Goal: Register for event/course

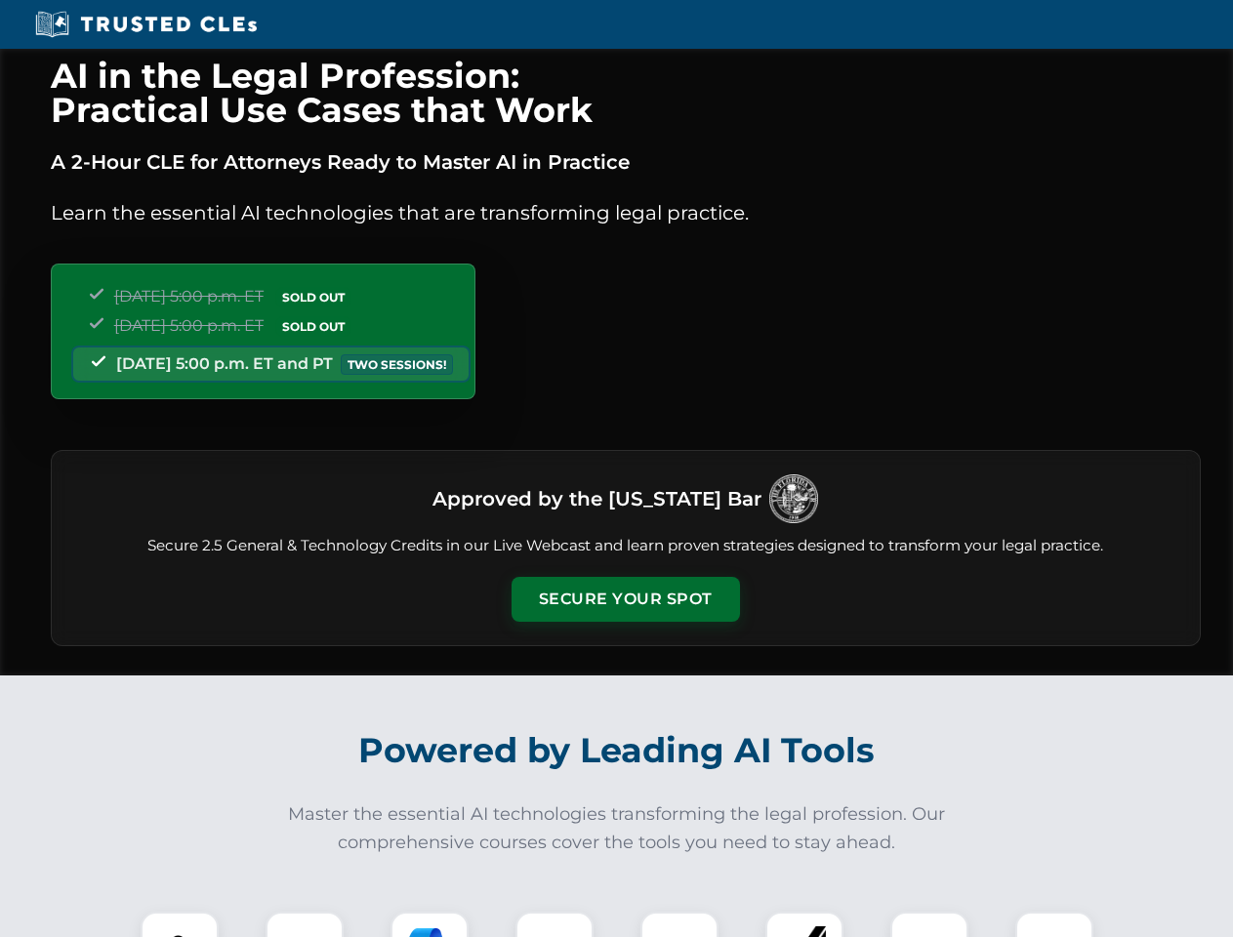
click at [625, 600] on button "Secure Your Spot" at bounding box center [626, 599] width 229 height 45
click at [180, 925] on img at bounding box center [179, 951] width 57 height 57
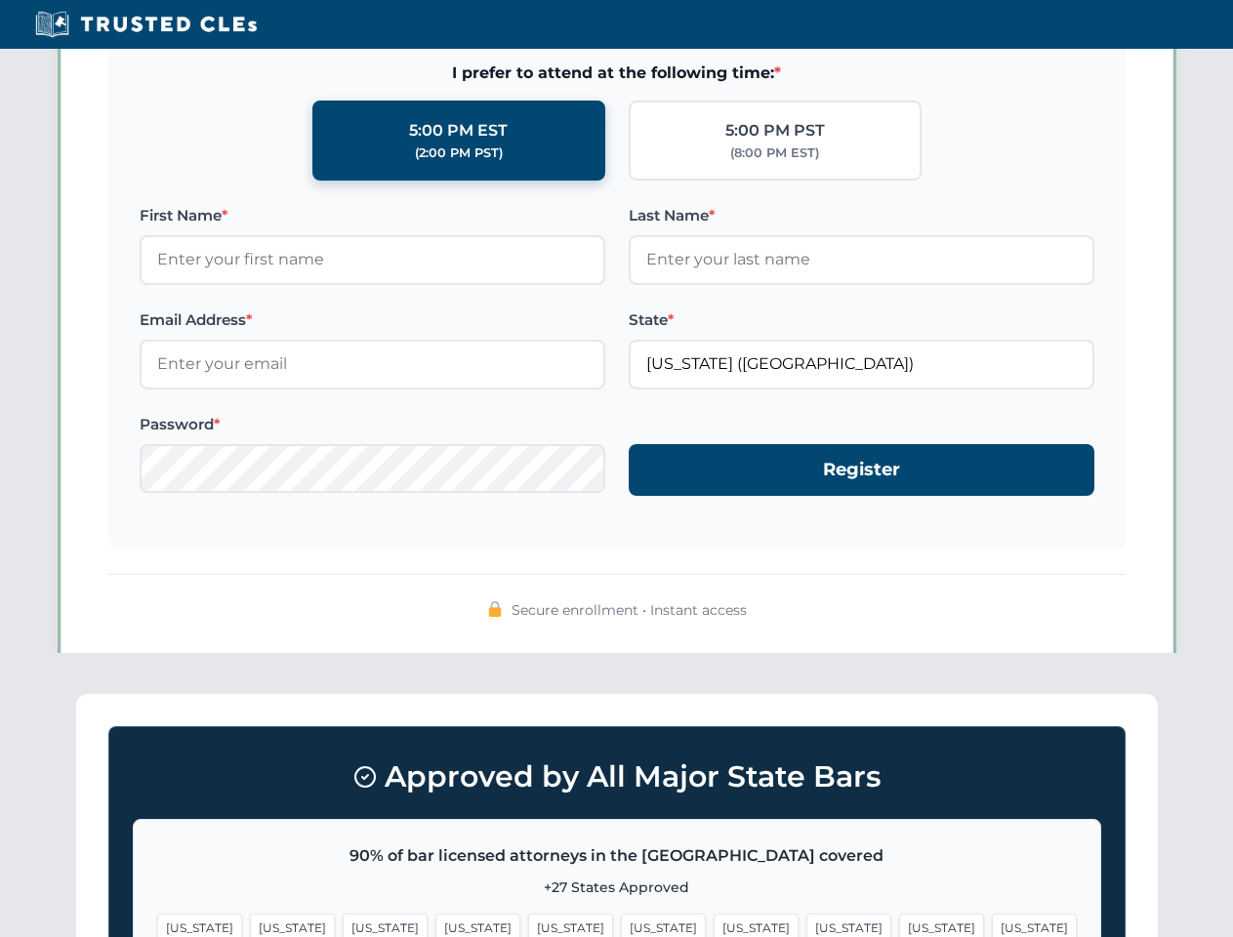
click at [714, 925] on span "[US_STATE]" at bounding box center [756, 928] width 85 height 28
click at [899, 925] on span "[US_STATE]" at bounding box center [941, 928] width 85 height 28
